Goal: Task Accomplishment & Management: Use online tool/utility

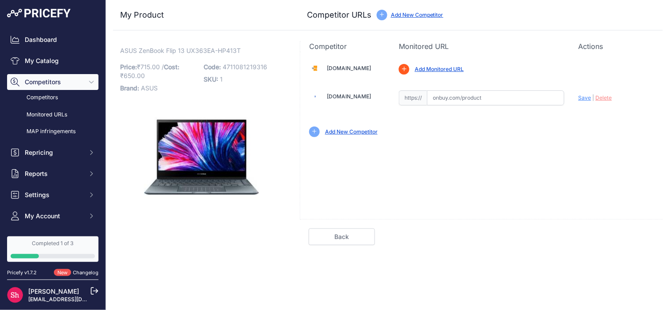
click at [348, 134] on link "Add New Competitor" at bounding box center [351, 132] width 53 height 7
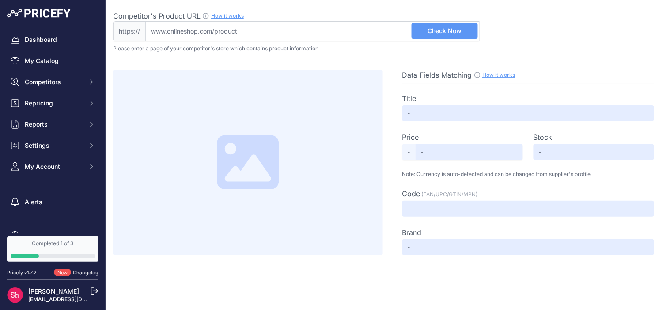
click at [167, 32] on input "Competitor's Product URL How it works In order to create your competitor's extr…" at bounding box center [312, 31] width 334 height 20
paste input "https://www.amazon.ca/Cristiano-Ronaldo-Sticker-Football-Bedroom/dp/B00YENNZDS"
type input "www.amazon.ca/Cristiano-Ronaldo-Sticker-Football-Bedroom/dp/B00YENNZDS"
click at [443, 29] on span "Check Now" at bounding box center [445, 31] width 34 height 9
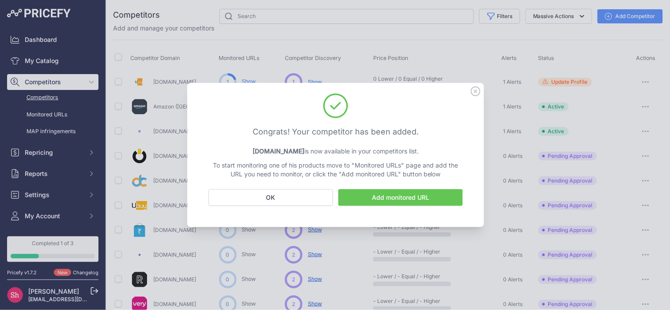
click at [477, 88] on icon at bounding box center [476, 92] width 10 height 10
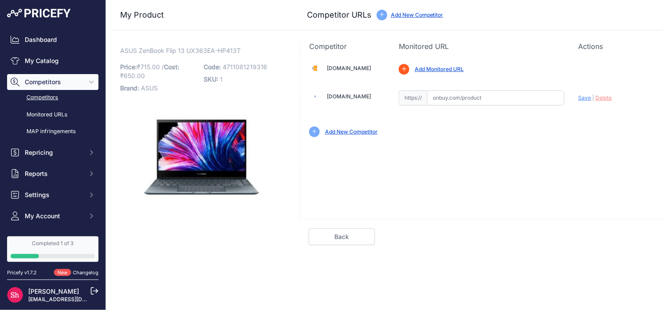
click at [42, 98] on link "Competitors" at bounding box center [52, 97] width 91 height 15
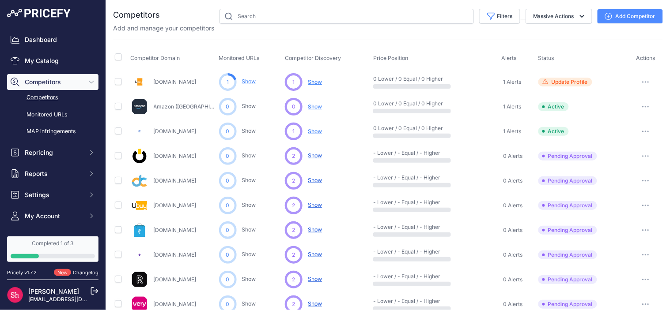
click at [311, 106] on span "Show" at bounding box center [315, 106] width 14 height 7
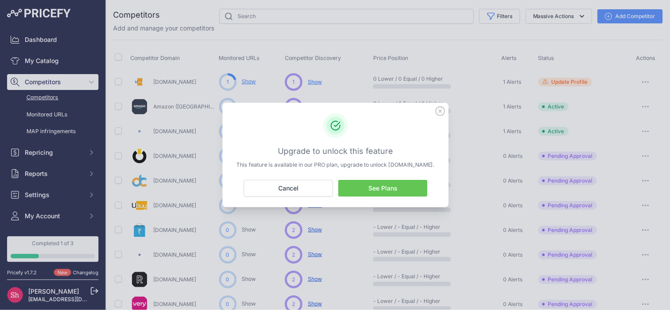
click at [442, 113] on icon at bounding box center [440, 111] width 9 height 9
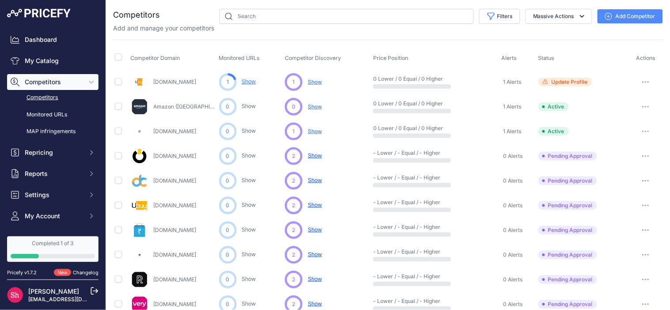
click at [171, 107] on link "Amazon (CA)" at bounding box center [194, 106] width 80 height 7
click at [312, 105] on span "Show" at bounding box center [315, 106] width 14 height 7
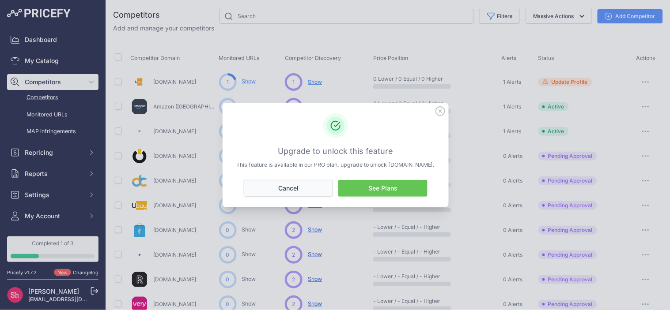
click at [313, 184] on button "Cancel" at bounding box center [288, 188] width 89 height 17
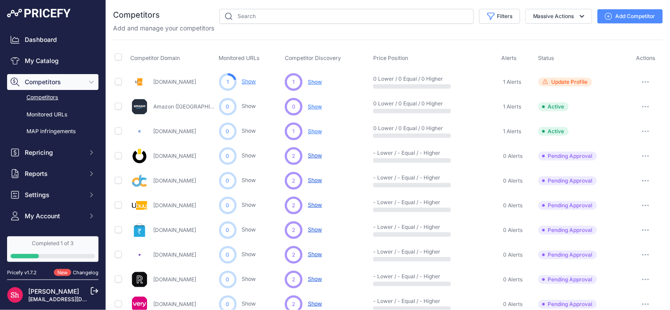
click at [320, 81] on span "Show" at bounding box center [315, 82] width 14 height 7
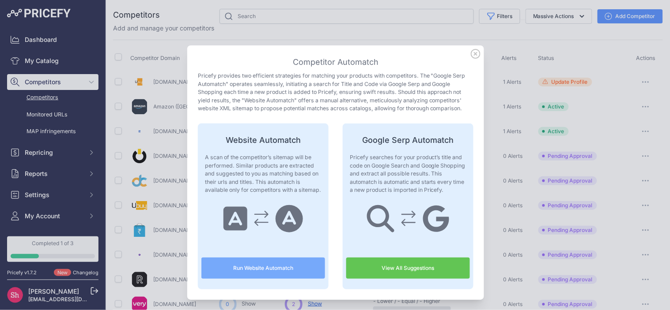
click at [406, 269] on link "View All Suggestions" at bounding box center [408, 268] width 124 height 21
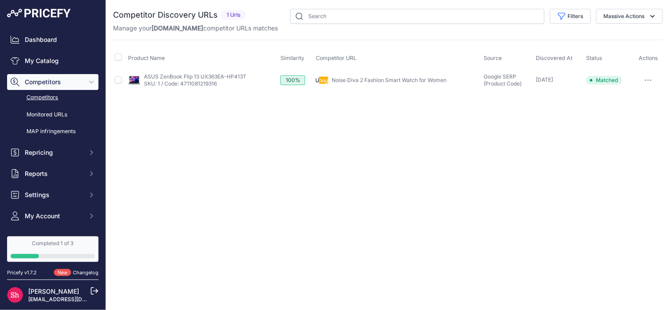
click at [610, 81] on span "Matched" at bounding box center [604, 80] width 36 height 9
click at [654, 80] on button "button" at bounding box center [649, 80] width 18 height 12
click at [33, 115] on link "Monitored URLs" at bounding box center [52, 114] width 91 height 15
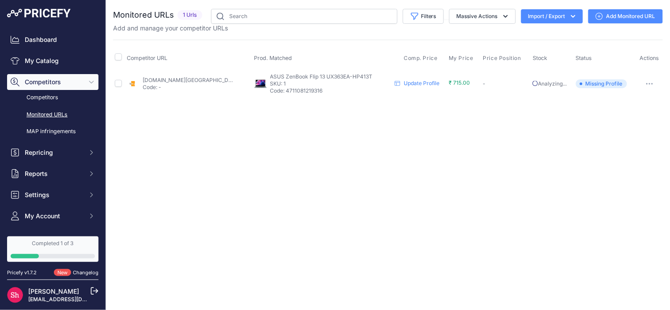
click at [647, 82] on button "button" at bounding box center [650, 84] width 18 height 12
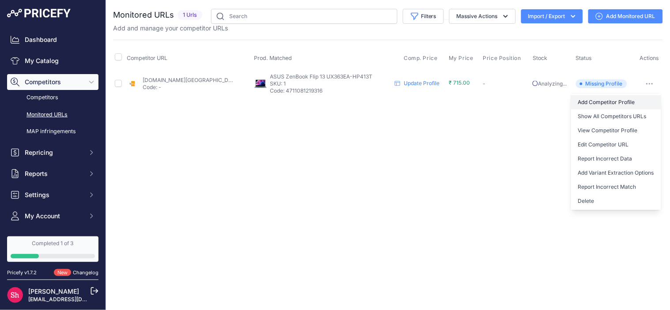
click at [632, 99] on link "Add Competitor Profile" at bounding box center [616, 102] width 90 height 14
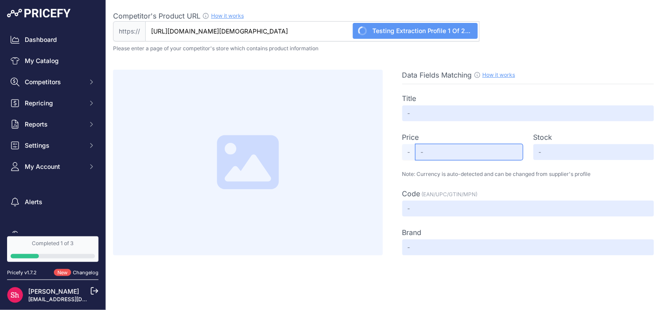
click at [445, 151] on input "text" at bounding box center [469, 152] width 107 height 16
type input "International Online Shopping Store for Premium & Luxury Brands | Buy Imported …"
type input "Not Found"
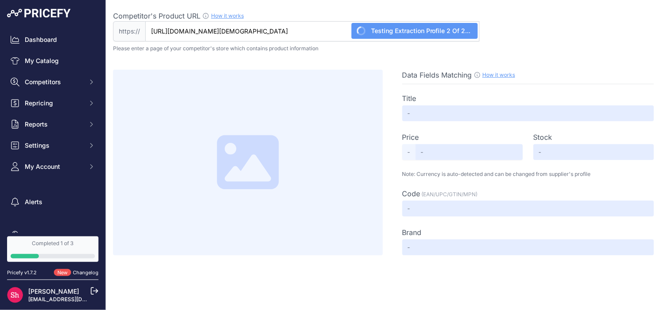
type input "Not Found"
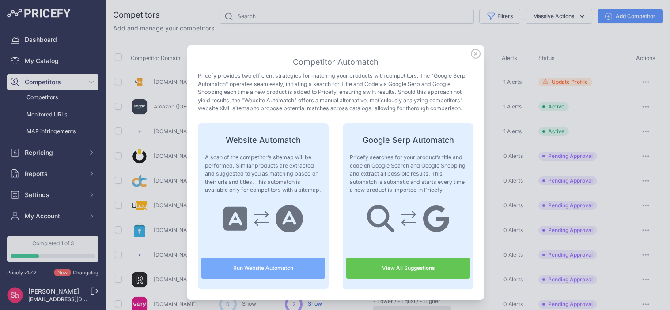
click at [472, 54] on icon at bounding box center [475, 53] width 9 height 9
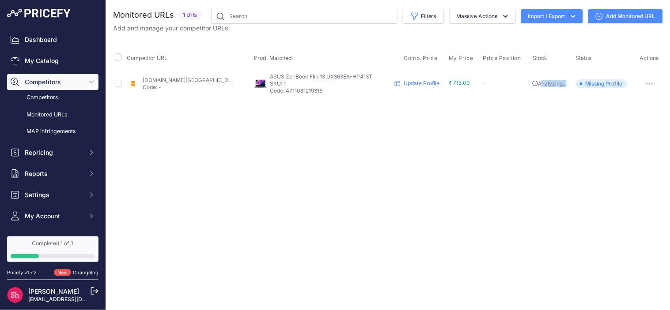
drag, startPoint x: 565, startPoint y: 84, endPoint x: 539, endPoint y: 85, distance: 26.5
click at [539, 85] on p "Analyzing..." at bounding box center [552, 83] width 39 height 7
click at [568, 85] on p "Analyzing..." at bounding box center [552, 83] width 39 height 7
drag, startPoint x: 570, startPoint y: 84, endPoint x: 538, endPoint y: 84, distance: 32.2
click at [538, 84] on p "Analyzing..." at bounding box center [552, 83] width 39 height 7
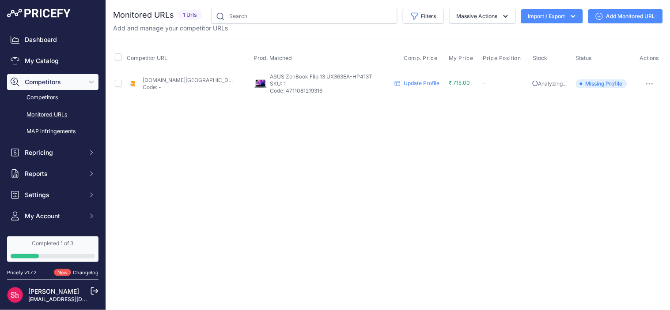
copy p "Analyzing..."
